Goal: Transaction & Acquisition: Book appointment/travel/reservation

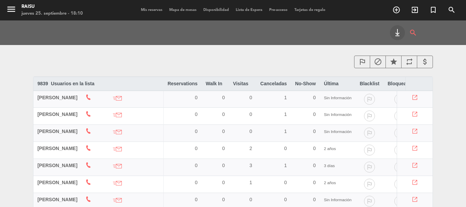
click at [170, 6] on div "menu Raisu jueves 25. septiembre - 18:10 Mis reservas Mapa de mesas Disponibili…" at bounding box center [233, 10] width 466 height 20
click at [173, 9] on span "Mapa de mesas" at bounding box center [183, 10] width 34 height 4
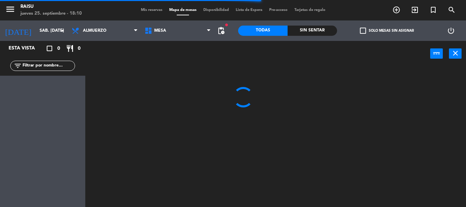
click at [218, 12] on span "Disponibilidad" at bounding box center [216, 10] width 32 height 4
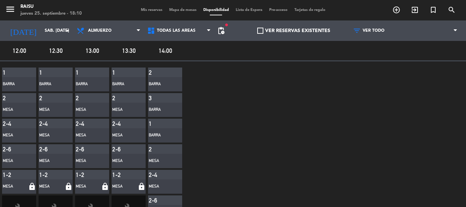
click at [86, 159] on div "Mesa" at bounding box center [88, 161] width 24 height 7
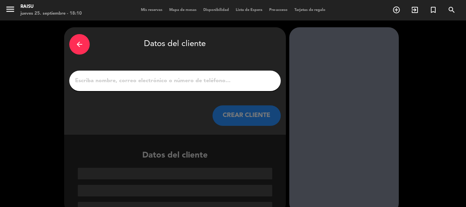
click at [80, 45] on icon "arrow_back" at bounding box center [79, 44] width 8 height 8
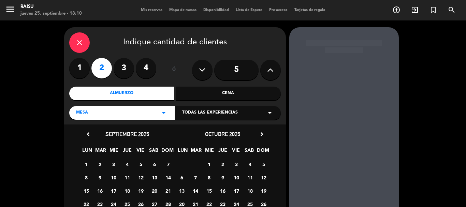
click at [127, 63] on label "3" at bounding box center [124, 68] width 20 height 20
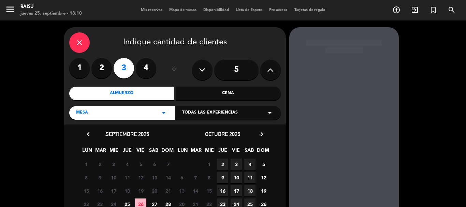
scroll to position [58, 0]
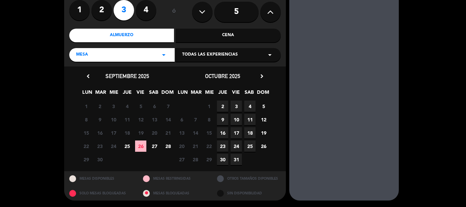
click at [152, 146] on span "27" at bounding box center [154, 145] width 11 height 11
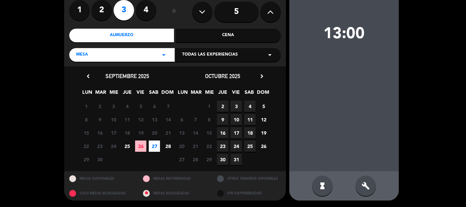
scroll to position [0, 0]
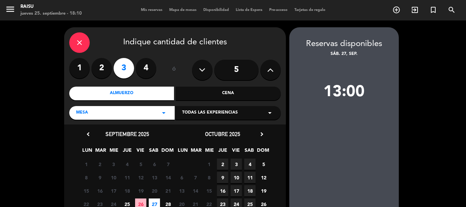
click at [224, 110] on span "Todas las experiencias" at bounding box center [210, 112] width 56 height 7
click at [198, 130] on div "Salón" at bounding box center [228, 130] width 92 height 7
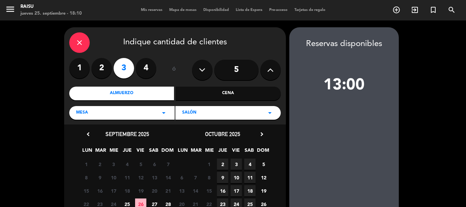
click at [146, 11] on span "Mis reservas" at bounding box center [151, 10] width 28 height 4
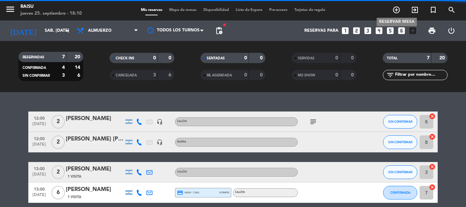
click at [403, 11] on span "add_circle_outline" at bounding box center [396, 10] width 18 height 12
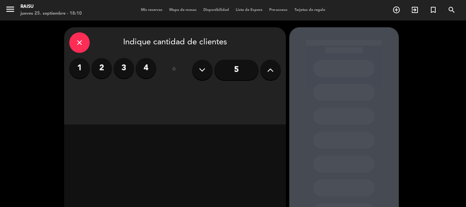
click at [123, 72] on label "3" at bounding box center [124, 68] width 20 height 20
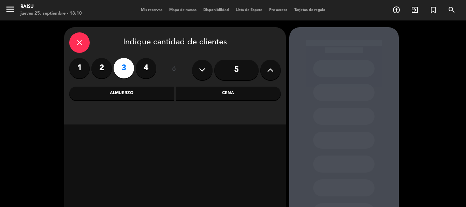
click at [123, 94] on div "Almuerzo" at bounding box center [121, 94] width 105 height 14
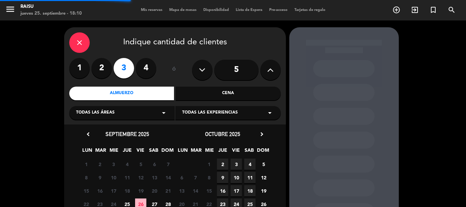
click at [189, 110] on span "Todas las experiencias" at bounding box center [210, 112] width 56 height 7
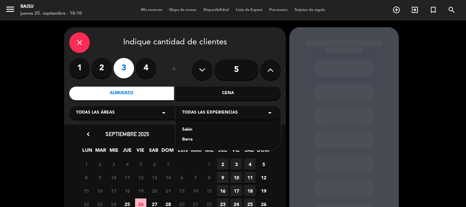
click at [187, 127] on div "Salón" at bounding box center [228, 130] width 92 height 7
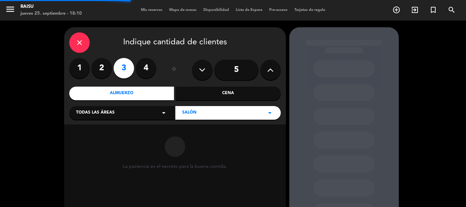
click at [152, 114] on div "Todas las áreas arrow_drop_down" at bounding box center [121, 113] width 105 height 14
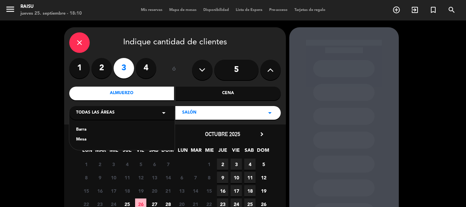
click at [94, 142] on div "Mesa" at bounding box center [122, 139] width 92 height 7
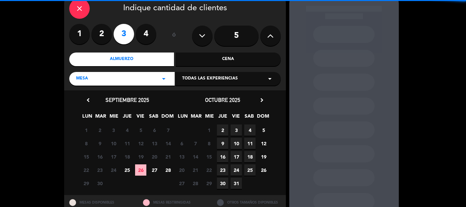
scroll to position [58, 0]
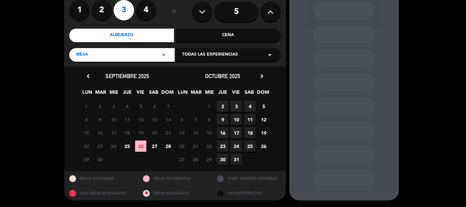
click at [152, 145] on span "27" at bounding box center [154, 145] width 11 height 11
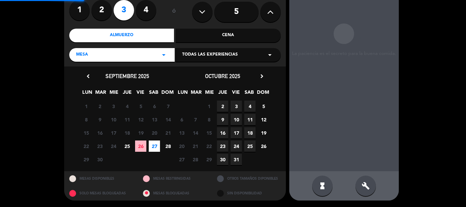
scroll to position [27, 0]
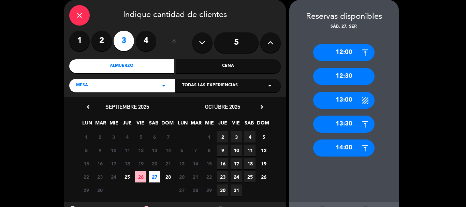
click at [355, 98] on div "13:00" at bounding box center [343, 100] width 61 height 17
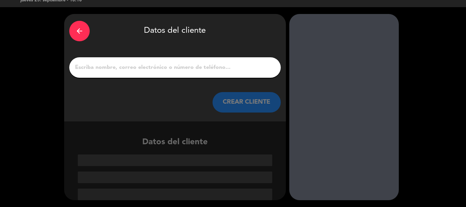
scroll to position [13, 0]
click at [76, 34] on icon "arrow_back" at bounding box center [79, 31] width 8 height 8
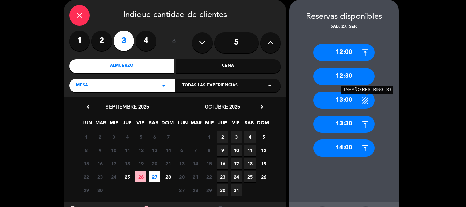
click at [365, 98] on icon at bounding box center [365, 100] width 9 height 9
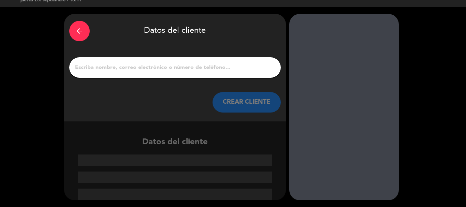
click at [123, 69] on input "1" at bounding box center [174, 68] width 201 height 10
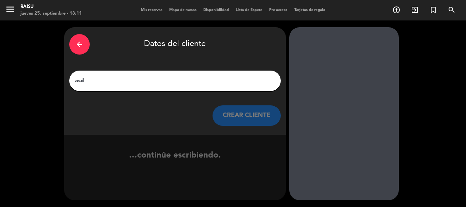
scroll to position [0, 0]
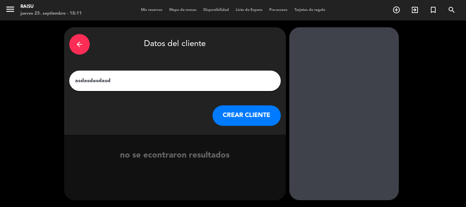
type input "asdasdasdasd"
click at [229, 112] on button "CREAR CLIENTE" at bounding box center [246, 115] width 68 height 20
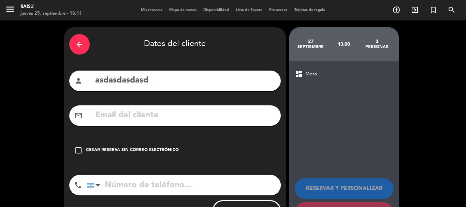
scroll to position [31, 0]
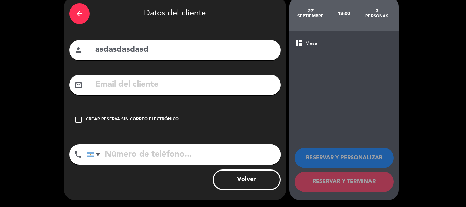
click at [86, 114] on div "check_box_outline_blank Crear reserva sin correo electrónico" at bounding box center [174, 119] width 211 height 20
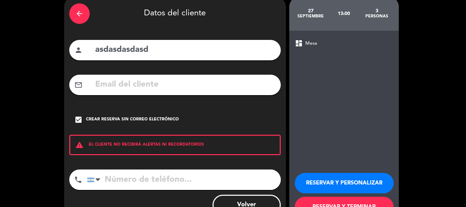
scroll to position [56, 0]
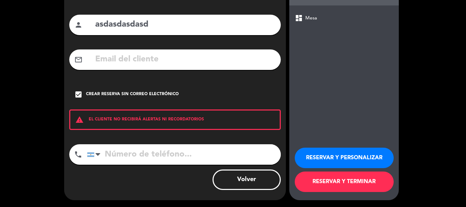
click at [246, 187] on button "Volver" at bounding box center [246, 179] width 68 height 20
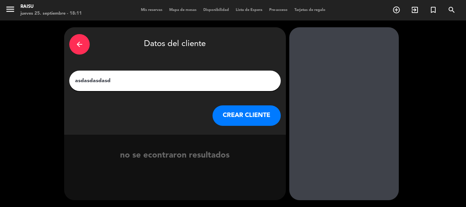
scroll to position [0, 0]
click at [87, 50] on div "arrow_back" at bounding box center [79, 44] width 20 height 20
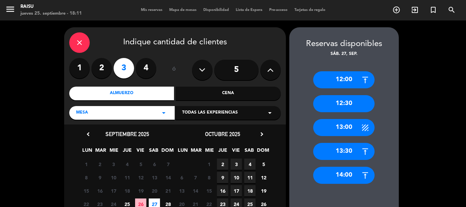
click at [83, 51] on div "close" at bounding box center [79, 42] width 20 height 20
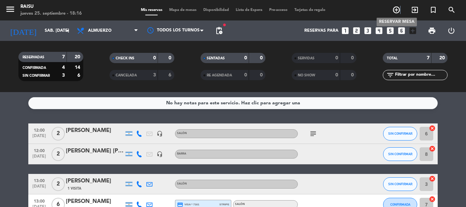
click at [401, 8] on span "add_circle_outline" at bounding box center [396, 10] width 18 height 12
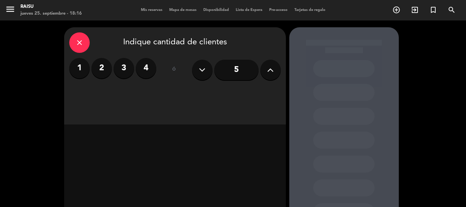
click at [121, 64] on label "3" at bounding box center [124, 68] width 20 height 20
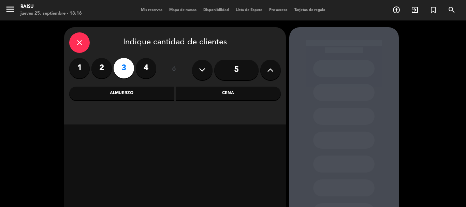
click at [131, 94] on div "Almuerzo" at bounding box center [121, 94] width 105 height 14
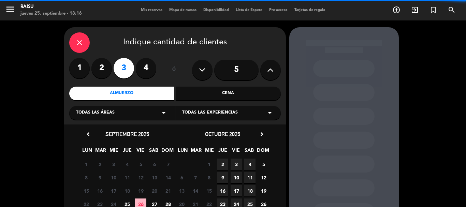
click at [162, 115] on icon "arrow_drop_down" at bounding box center [164, 113] width 8 height 8
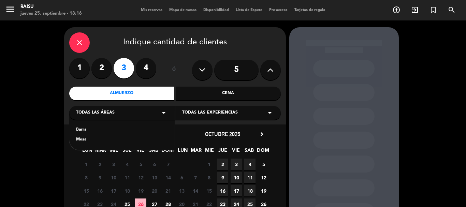
click at [99, 139] on div "Mesa" at bounding box center [122, 139] width 92 height 7
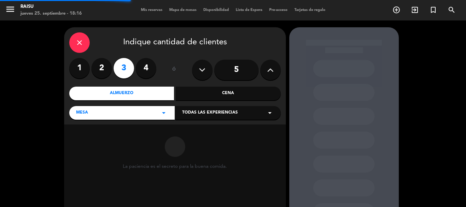
click at [229, 114] on span "Todas las experiencias" at bounding box center [210, 112] width 56 height 7
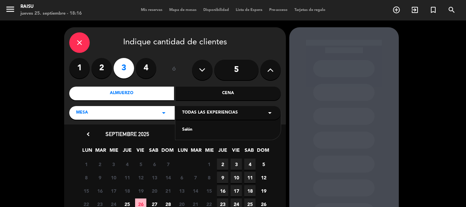
click at [196, 132] on div "Salón" at bounding box center [228, 130] width 92 height 7
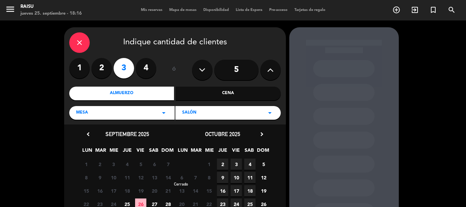
scroll to position [58, 0]
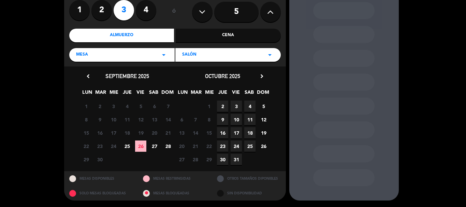
click at [153, 147] on span "27" at bounding box center [154, 145] width 11 height 11
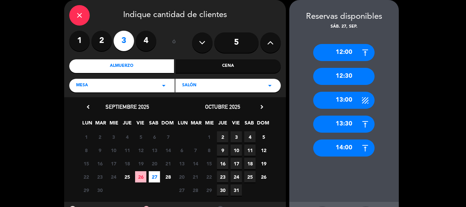
click at [352, 102] on div "13:00" at bounding box center [343, 100] width 61 height 17
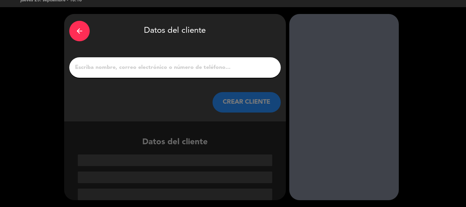
click at [200, 69] on input "1" at bounding box center [174, 68] width 201 height 10
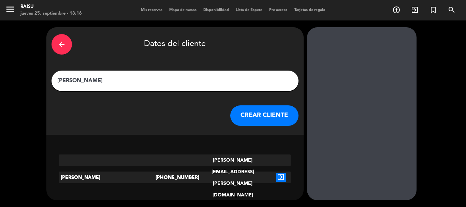
type input "[PERSON_NAME]"
click at [276, 173] on icon "exit_to_app" at bounding box center [281, 177] width 10 height 9
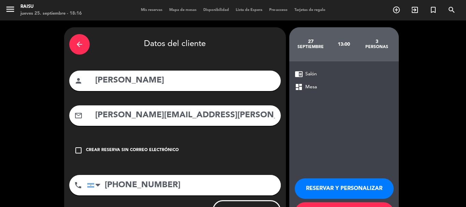
scroll to position [31, 0]
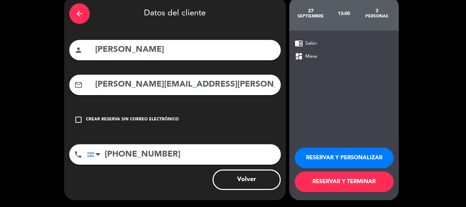
click at [148, 115] on div "check_box_outline_blank Crear reserva sin correo electrónico" at bounding box center [174, 119] width 211 height 20
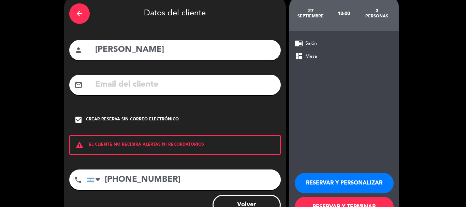
click at [152, 117] on div "Crear reserva sin correo electrónico" at bounding box center [132, 119] width 93 height 7
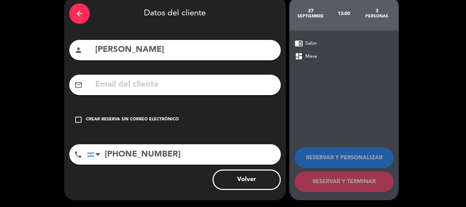
click at [88, 17] on div "arrow_back" at bounding box center [79, 13] width 20 height 20
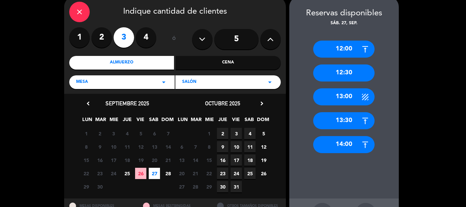
click at [153, 170] on span "27" at bounding box center [154, 173] width 11 height 11
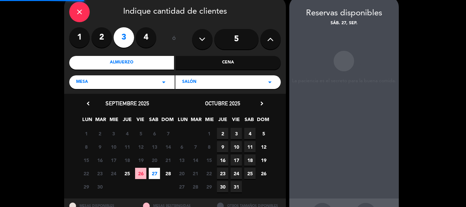
scroll to position [27, 0]
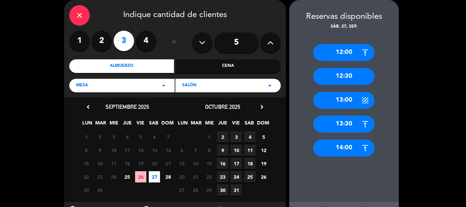
click at [340, 105] on div "13:00" at bounding box center [343, 100] width 61 height 17
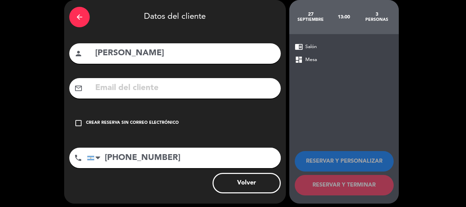
drag, startPoint x: 162, startPoint y: 39, endPoint x: 164, endPoint y: 46, distance: 7.1
click at [162, 40] on div "arrow_back Datos del cliente person [PERSON_NAME] mail_outline check_box_outlin…" at bounding box center [175, 102] width 222 height 204
drag, startPoint x: 168, startPoint y: 50, endPoint x: 66, endPoint y: 41, distance: 102.4
click at [66, 41] on div "arrow_back Datos del cliente person [PERSON_NAME] mail_outline check_box_outlin…" at bounding box center [175, 102] width 222 height 204
click at [135, 86] on input "text" at bounding box center [184, 88] width 181 height 14
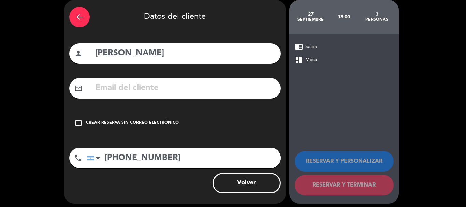
click at [135, 86] on input "text" at bounding box center [184, 88] width 181 height 14
drag, startPoint x: 165, startPoint y: 48, endPoint x: 75, endPoint y: 42, distance: 90.5
click at [75, 42] on div "arrow_back Datos del cliente person [PERSON_NAME] mail_outline check_box_outlin…" at bounding box center [175, 102] width 222 height 204
type input "Maroamn"
click at [86, 6] on div "arrow_back Datos del cliente" at bounding box center [174, 17] width 211 height 24
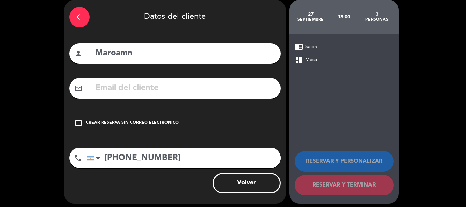
click at [85, 11] on div "arrow_back" at bounding box center [79, 17] width 20 height 20
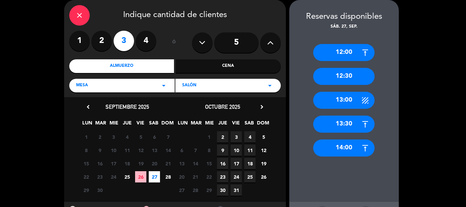
click at [85, 12] on div "close" at bounding box center [79, 15] width 20 height 20
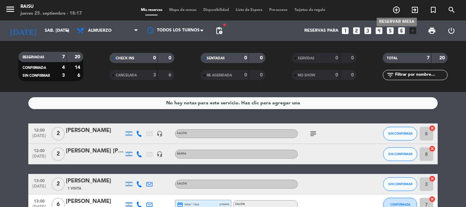
click at [396, 12] on icon "add_circle_outline" at bounding box center [396, 10] width 8 height 8
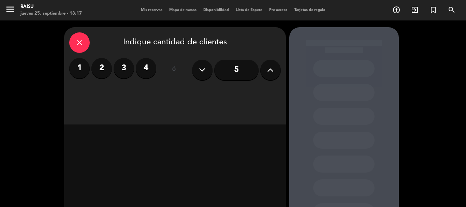
click at [121, 62] on label "3" at bounding box center [124, 68] width 20 height 20
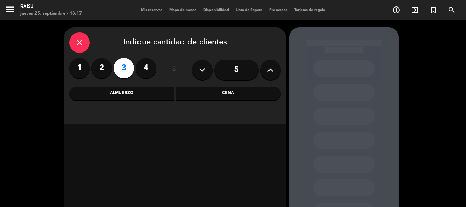
click at [143, 91] on div "Almuerzo" at bounding box center [121, 94] width 105 height 14
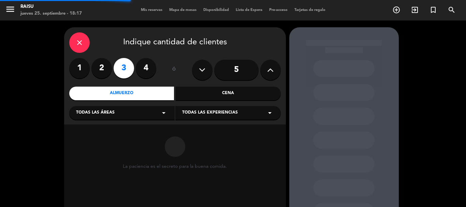
click at [139, 113] on div "Todas las áreas arrow_drop_down" at bounding box center [121, 113] width 105 height 14
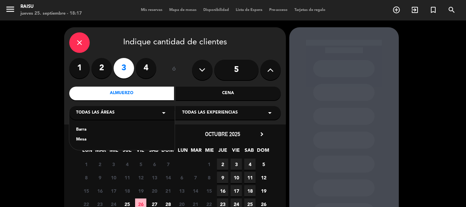
click at [81, 142] on div "Mesa" at bounding box center [122, 139] width 92 height 7
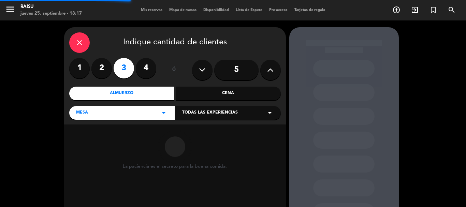
click at [230, 111] on span "Todas las experiencias" at bounding box center [210, 112] width 56 height 7
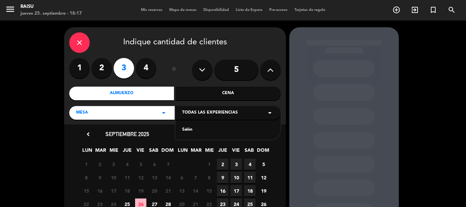
click at [206, 126] on div "Salón" at bounding box center [227, 125] width 105 height 29
click at [197, 131] on div "Salón" at bounding box center [228, 130] width 92 height 7
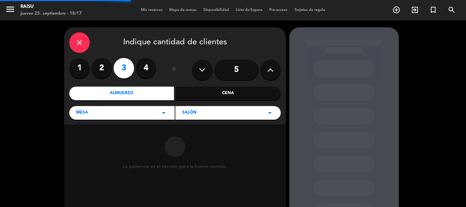
scroll to position [58, 0]
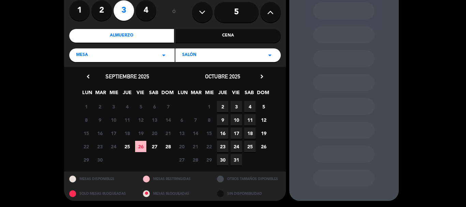
click at [156, 145] on span "27" at bounding box center [154, 146] width 11 height 11
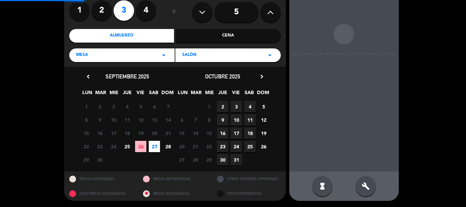
scroll to position [27, 0]
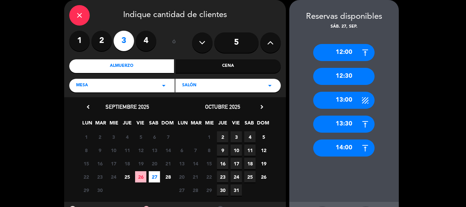
click at [334, 100] on div "13:00" at bounding box center [343, 100] width 61 height 17
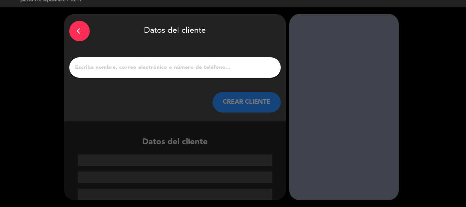
click at [181, 66] on input "1" at bounding box center [174, 68] width 201 height 10
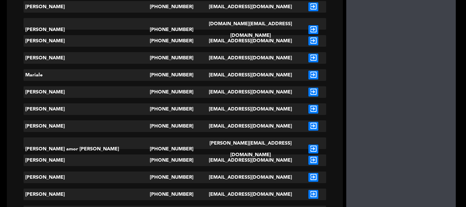
scroll to position [0, 0]
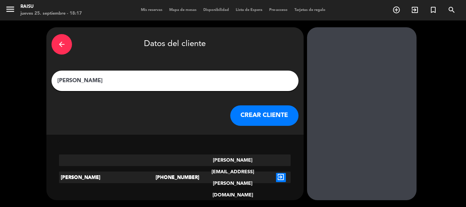
type input "[PERSON_NAME]"
click at [276, 173] on icon "exit_to_app" at bounding box center [281, 177] width 10 height 9
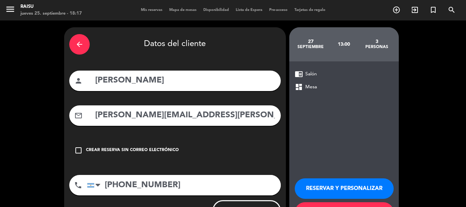
scroll to position [31, 0]
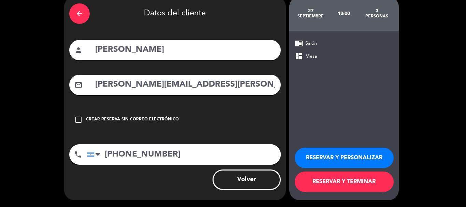
click at [334, 155] on button "RESERVAR Y PERSONALIZAR" at bounding box center [344, 158] width 99 height 20
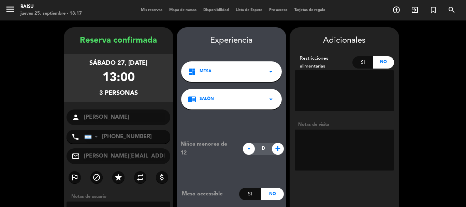
scroll to position [66, 0]
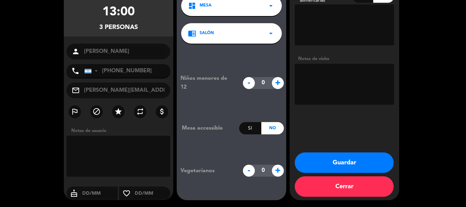
click at [340, 164] on button "Guardar" at bounding box center [344, 162] width 99 height 20
